Goal: Navigation & Orientation: Find specific page/section

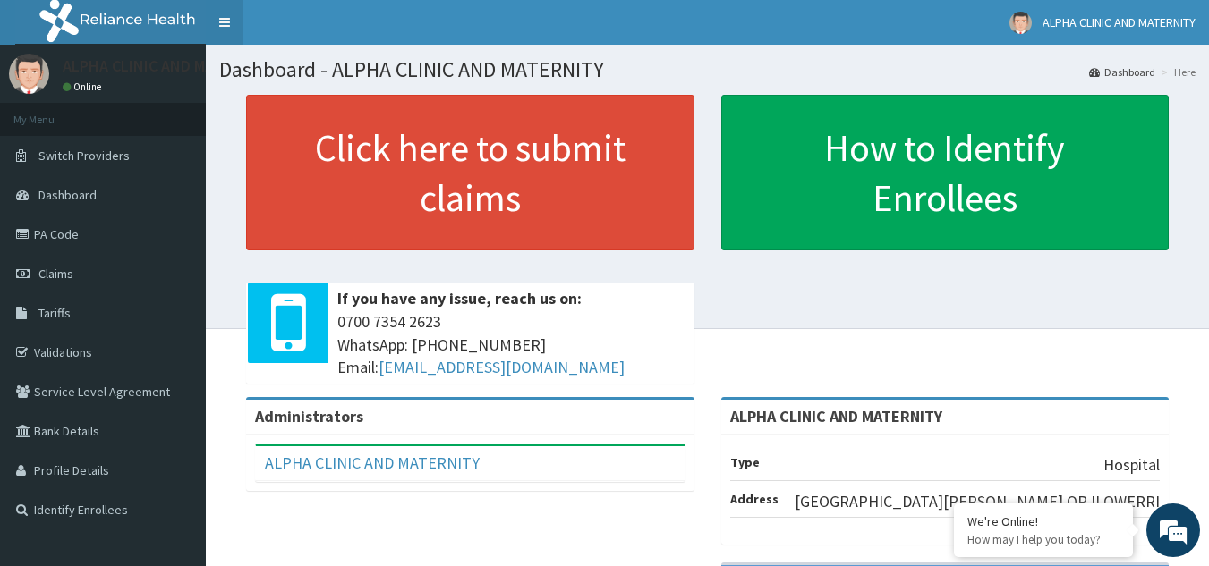
click at [229, 25] on link "Toggle navigation" at bounding box center [225, 22] width 38 height 45
click at [222, 22] on link "Toggle navigation" at bounding box center [225, 22] width 38 height 45
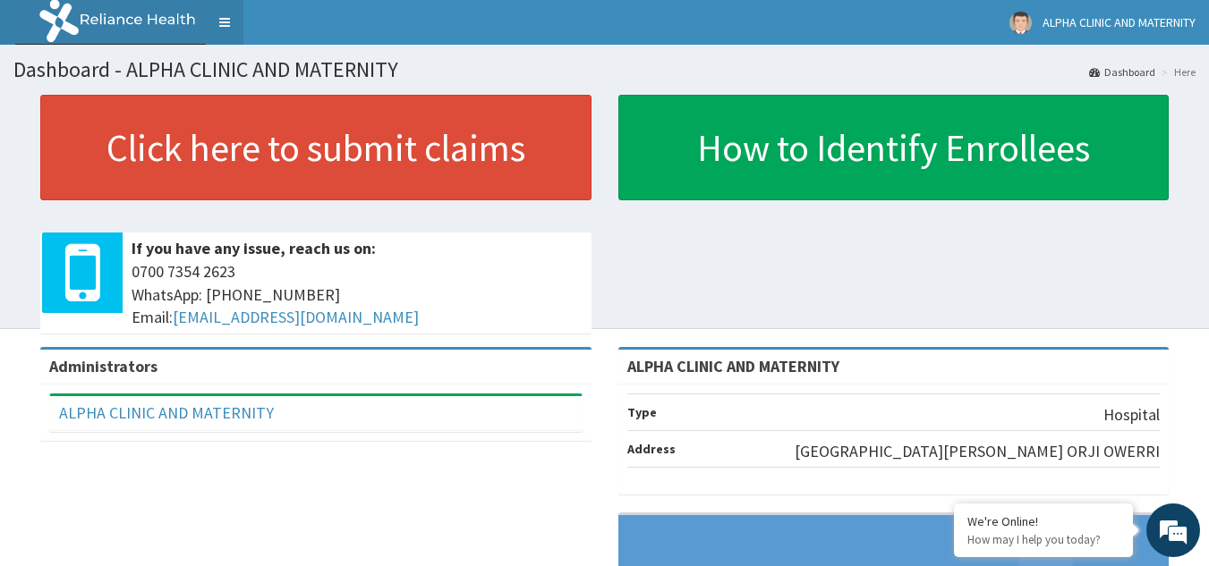
click at [225, 25] on link "Toggle navigation" at bounding box center [225, 22] width 38 height 45
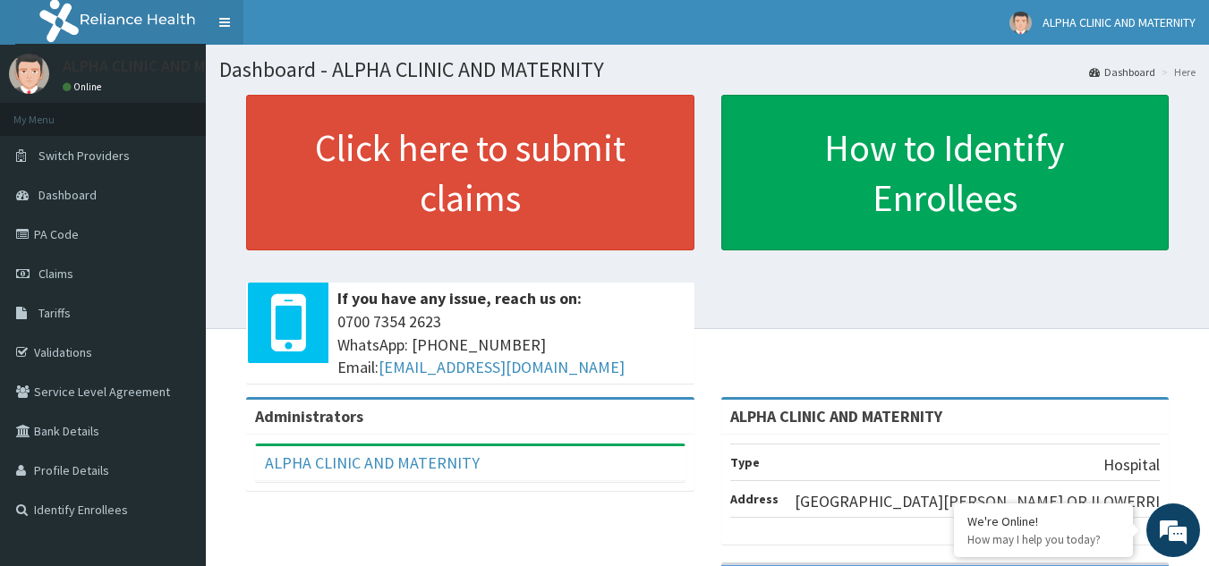
click at [225, 25] on link "Toggle navigation" at bounding box center [225, 22] width 38 height 45
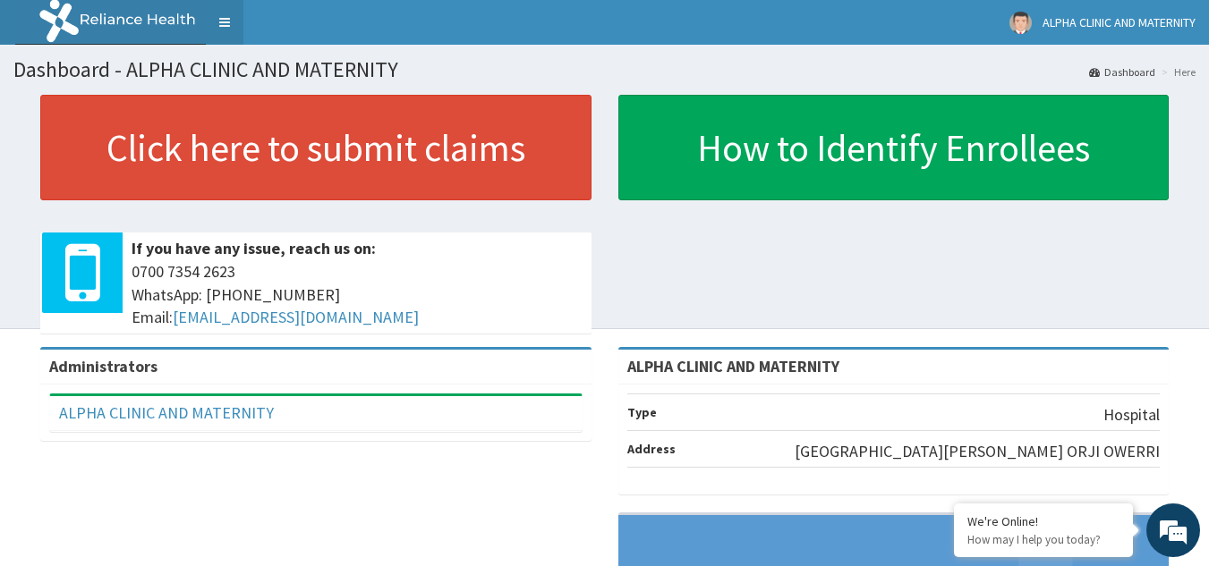
click at [225, 25] on link "Toggle navigation" at bounding box center [225, 22] width 38 height 45
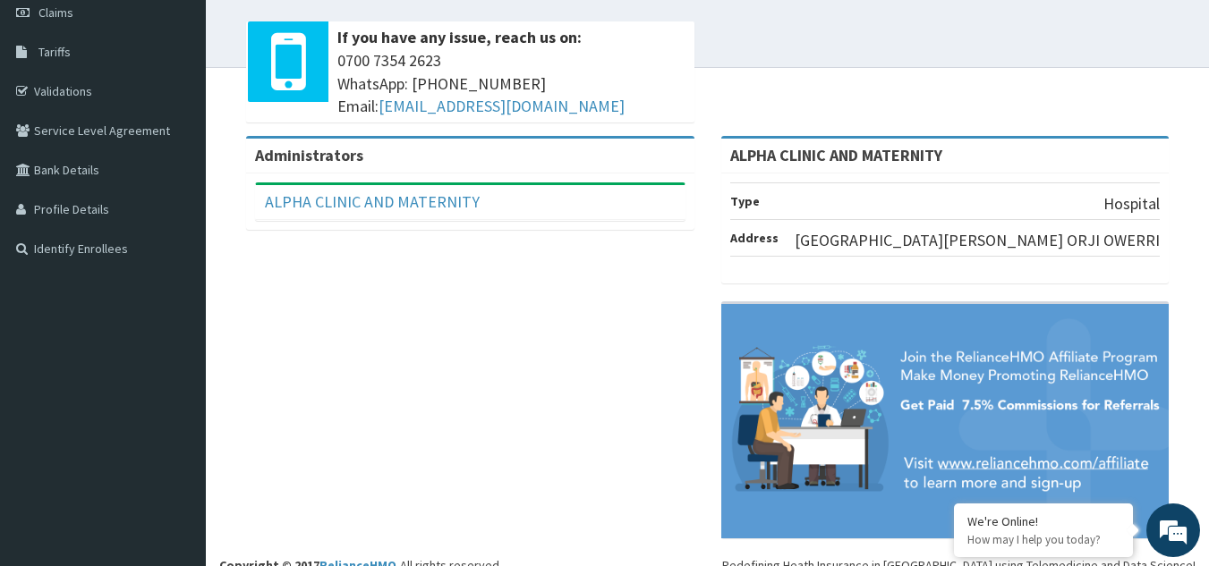
scroll to position [257, 0]
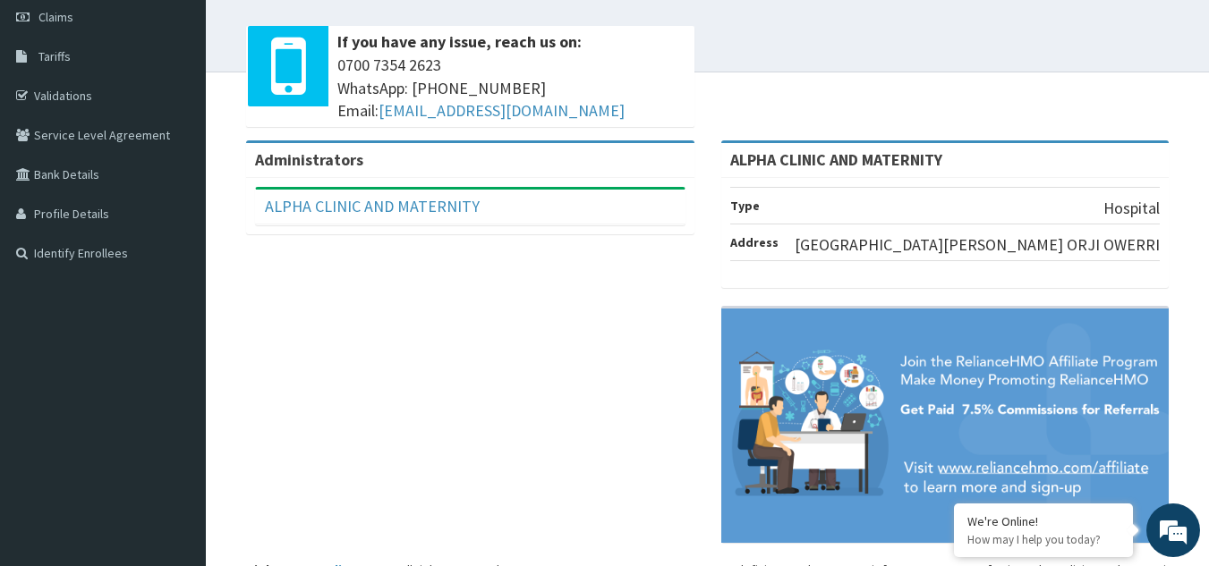
click at [744, 204] on b "Type" at bounding box center [745, 206] width 30 height 16
click at [1108, 211] on p "Hospital" at bounding box center [1131, 208] width 56 height 23
click at [1067, 235] on p "23 NWAFOR STREET ORJI OWERRI" at bounding box center [976, 245] width 365 height 23
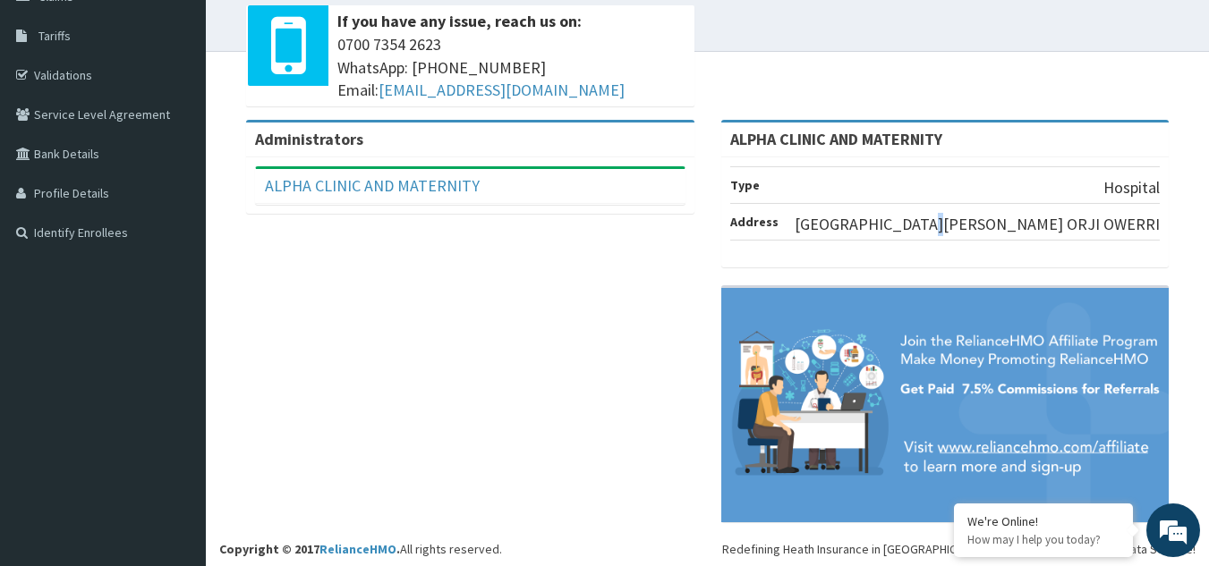
scroll to position [283, 0]
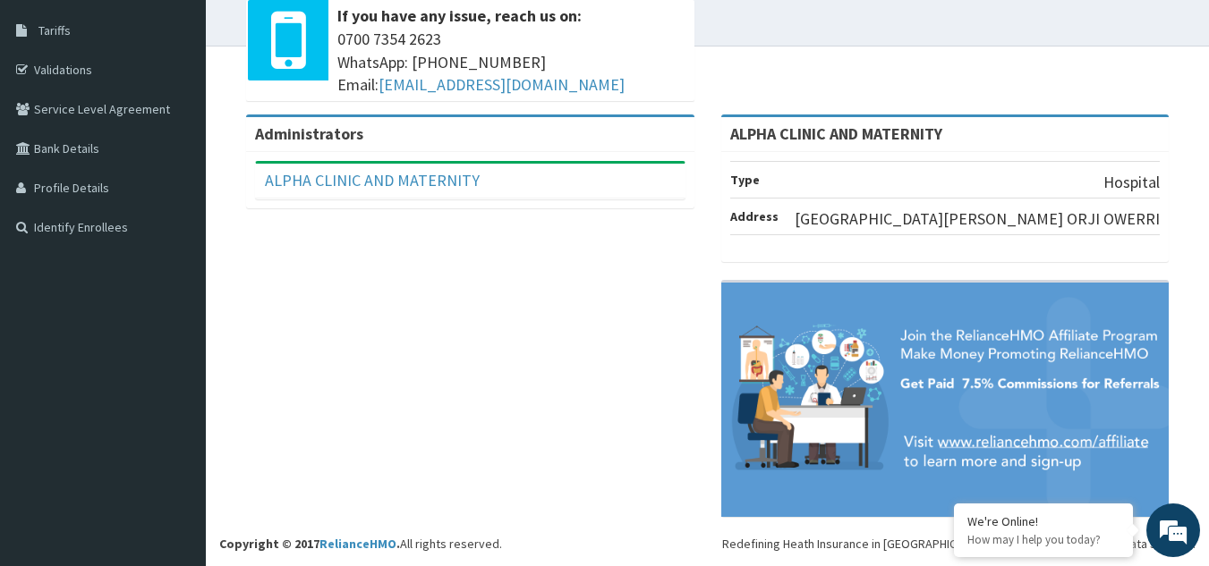
click at [1168, 229] on div "ALPHA CLINIC AND MATERNITY Type Hospital Address 23 NWAFOR STREET ORJI OWERRI" at bounding box center [945, 325] width 475 height 420
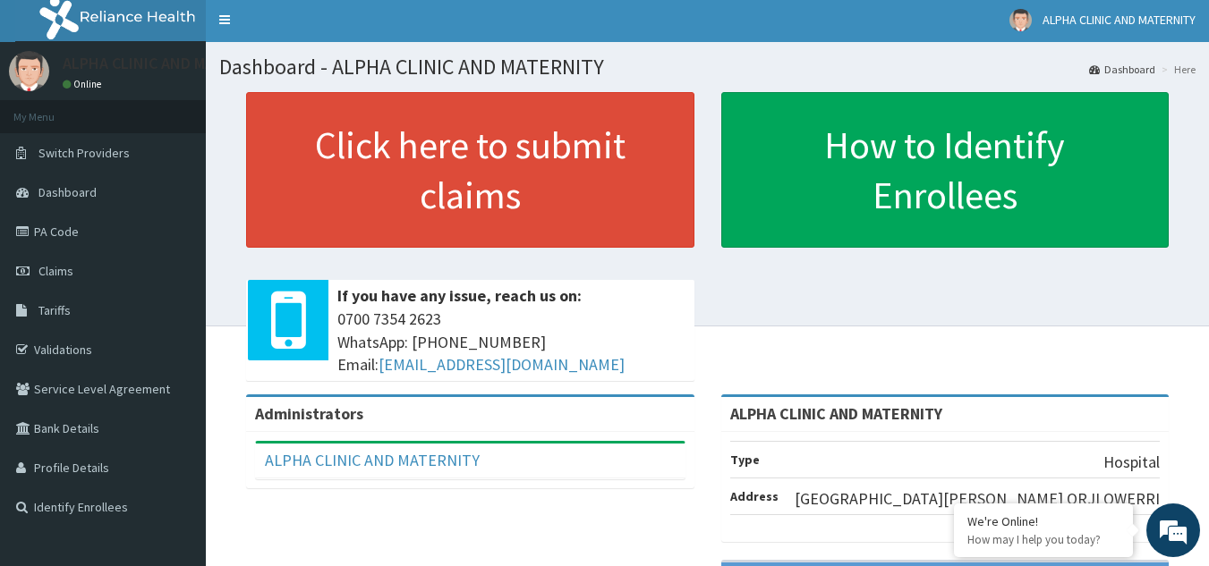
scroll to position [0, 0]
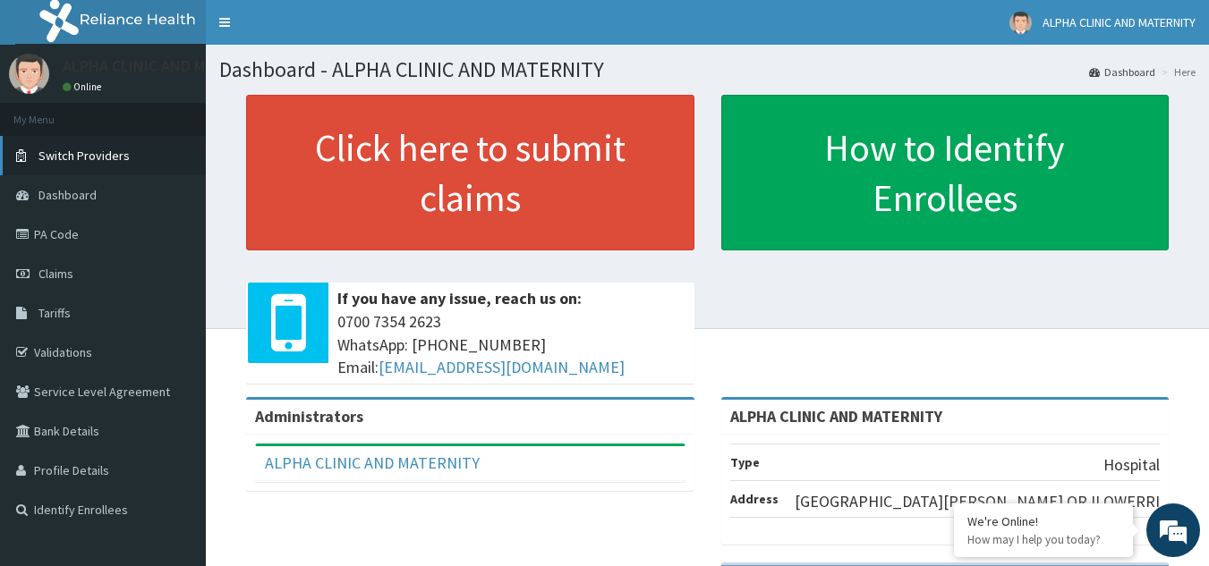
click at [121, 161] on span "Switch Providers" at bounding box center [83, 156] width 91 height 16
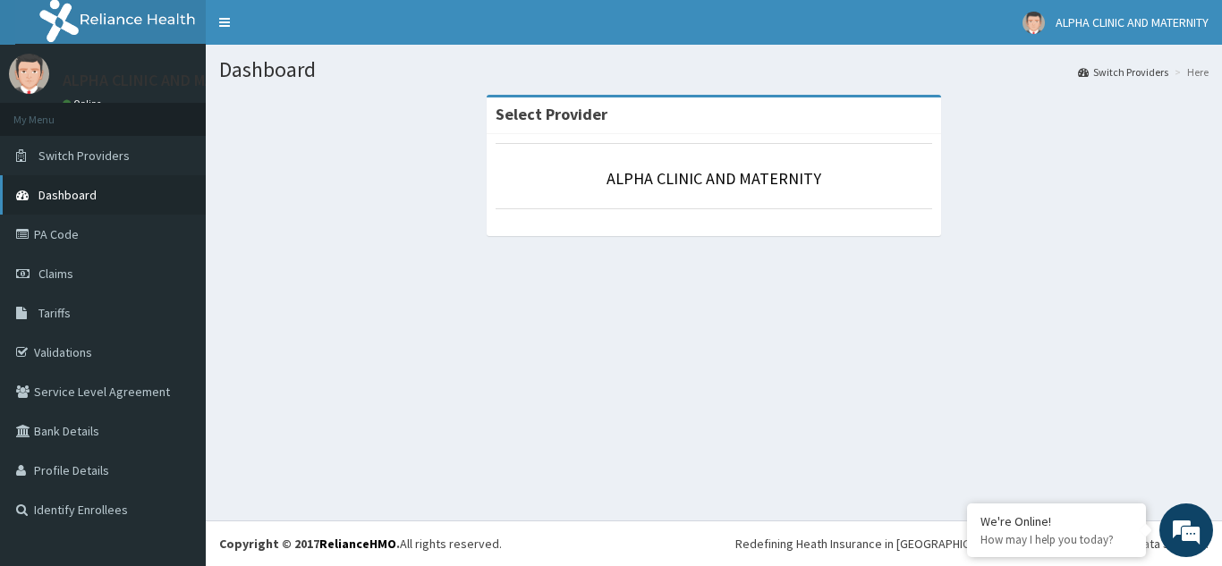
click at [79, 197] on span "Dashboard" at bounding box center [67, 195] width 58 height 16
